Goal: Use online tool/utility: Utilize a website feature to perform a specific function

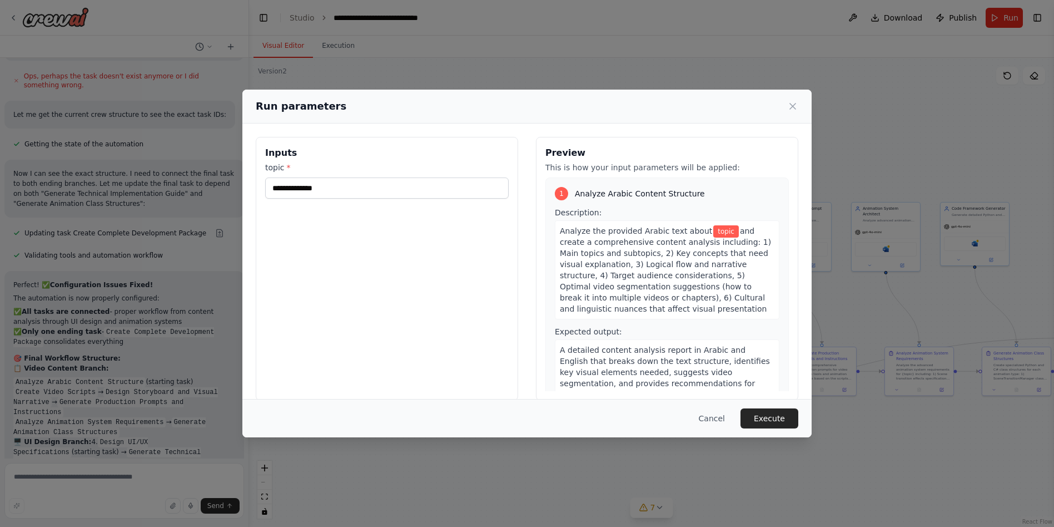
click at [637, 193] on span "Analyze Arabic Content Structure" at bounding box center [640, 193] width 130 height 11
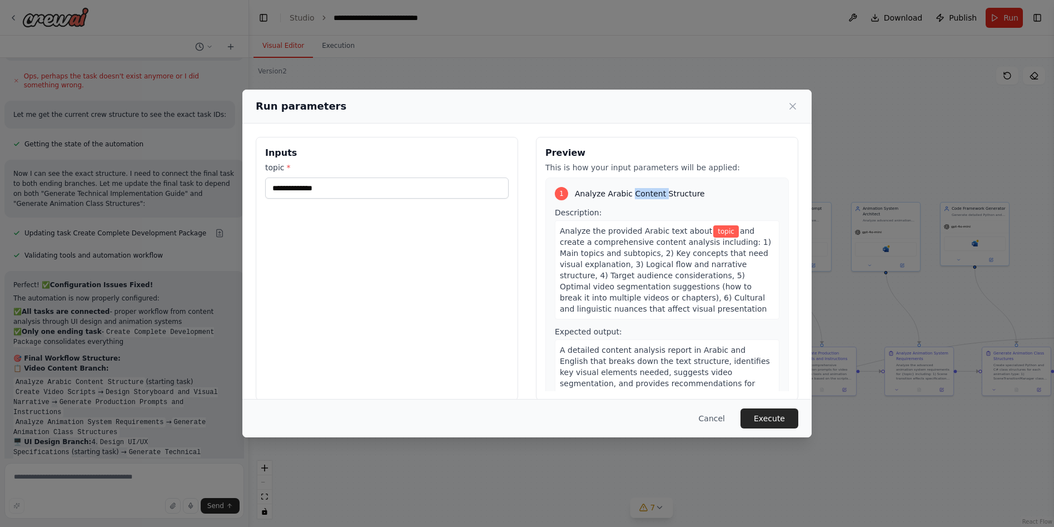
click at [637, 193] on span "Analyze Arabic Content Structure" at bounding box center [640, 193] width 130 height 11
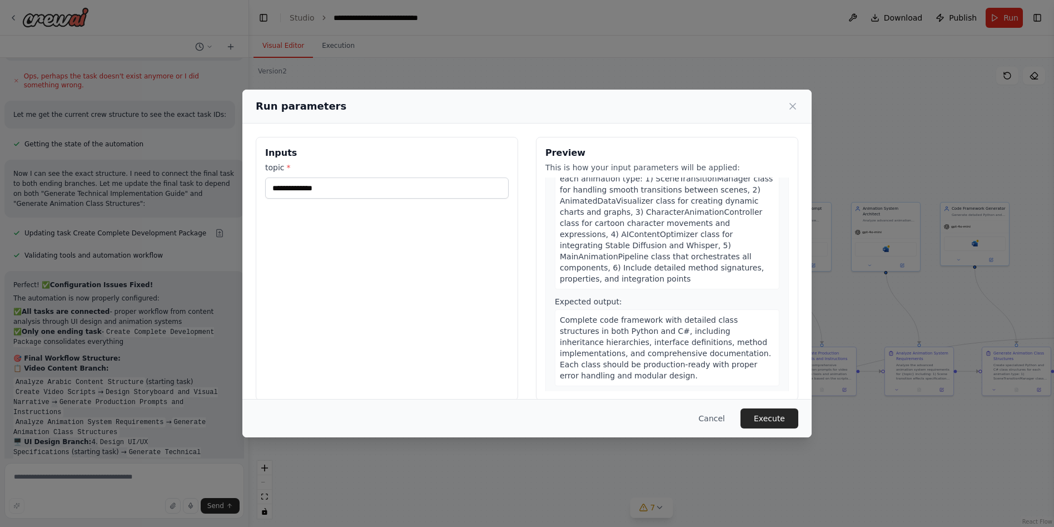
scroll to position [1446, 0]
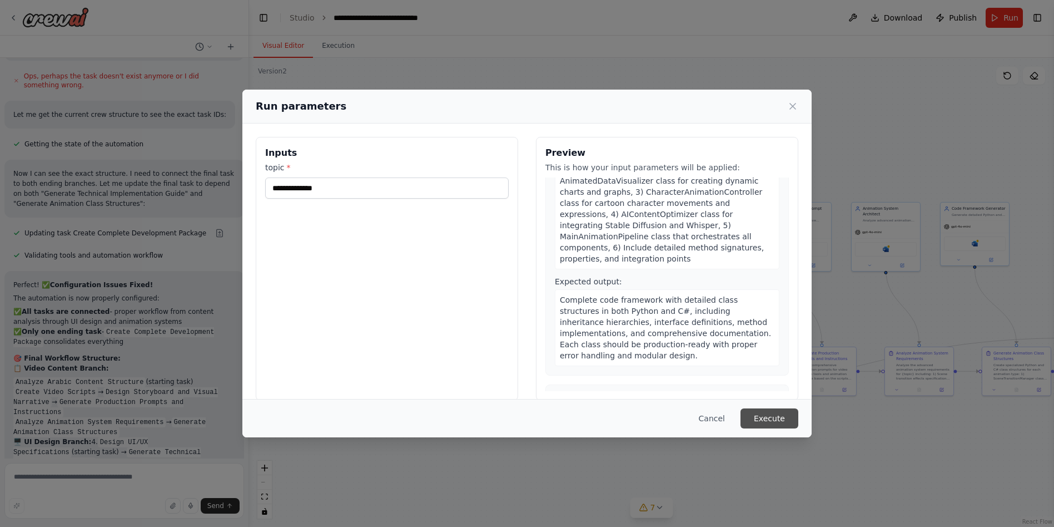
click at [769, 422] on button "Execute" at bounding box center [770, 418] width 58 height 20
click at [364, 192] on input "topic *" at bounding box center [387, 187] width 244 height 21
